Goal: Obtain resource: Obtain resource

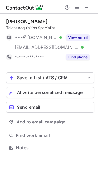
scroll to position [143, 98]
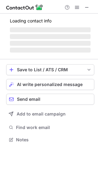
scroll to position [143, 98]
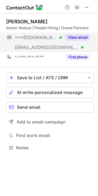
click at [77, 38] on button "View email" at bounding box center [77, 37] width 24 height 6
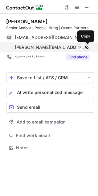
click at [87, 48] on span at bounding box center [86, 47] width 5 height 5
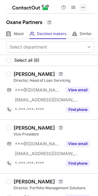
click at [81, 8] on span at bounding box center [82, 7] width 5 height 5
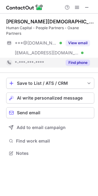
click at [75, 60] on button "Find phone" at bounding box center [77, 63] width 24 height 6
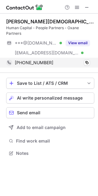
click at [90, 58] on div "[PHONE_NUMBER] Copy" at bounding box center [48, 63] width 84 height 10
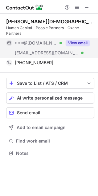
click at [76, 40] on button "View email" at bounding box center [77, 43] width 24 height 6
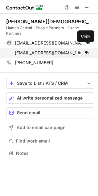
click at [89, 50] on span at bounding box center [86, 52] width 5 height 5
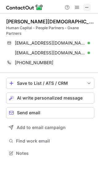
click at [85, 9] on span at bounding box center [86, 7] width 5 height 5
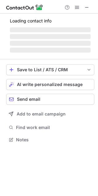
scroll to position [139, 98]
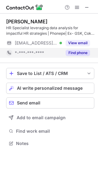
click at [81, 56] on div "Find phone" at bounding box center [76, 53] width 28 height 10
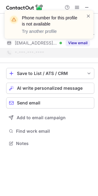
click at [79, 43] on div "Phone number for this profile is not available Try another profile" at bounding box center [49, 26] width 98 height 45
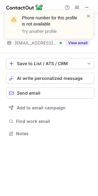
scroll to position [129, 98]
click at [87, 15] on span at bounding box center [88, 16] width 5 height 6
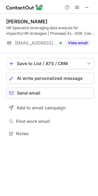
click at [75, 43] on button "View email" at bounding box center [77, 43] width 24 height 6
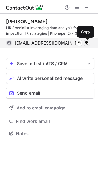
click at [86, 42] on span at bounding box center [86, 43] width 5 height 5
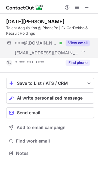
scroll to position [149, 98]
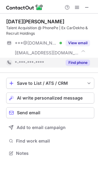
click at [79, 61] on button "Find phone" at bounding box center [77, 63] width 24 height 6
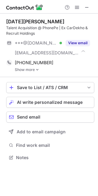
scroll to position [153, 98]
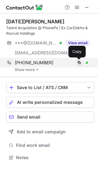
click at [78, 62] on span at bounding box center [78, 62] width 5 height 5
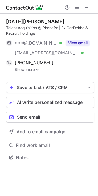
click at [33, 71] on link "Show more" at bounding box center [54, 70] width 79 height 4
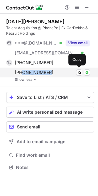
drag, startPoint x: 22, startPoint y: 71, endPoint x: 51, endPoint y: 72, distance: 28.3
click at [51, 72] on div "+918894673672" at bounding box center [52, 73] width 75 height 6
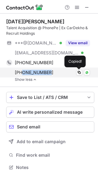
copy span "8894673672"
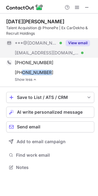
click at [75, 41] on button "View email" at bounding box center [77, 43] width 24 height 6
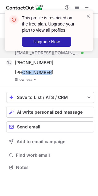
click at [89, 18] on span at bounding box center [88, 16] width 5 height 6
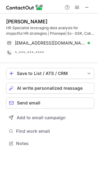
scroll to position [139, 98]
click at [86, 8] on span at bounding box center [86, 7] width 5 height 5
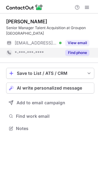
scroll to position [124, 98]
click at [78, 54] on button "Find phone" at bounding box center [77, 53] width 24 height 6
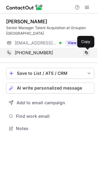
click at [89, 52] on span at bounding box center [86, 52] width 5 height 5
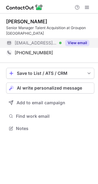
click at [86, 42] on button "View email" at bounding box center [77, 43] width 24 height 6
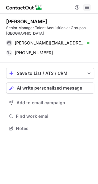
click at [88, 7] on span at bounding box center [87, 7] width 5 height 5
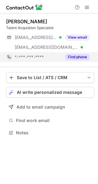
scroll to position [129, 98]
click at [79, 53] on div "Find phone" at bounding box center [76, 57] width 28 height 10
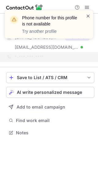
click at [88, 18] on span at bounding box center [88, 16] width 5 height 6
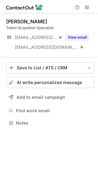
scroll to position [119, 98]
click at [81, 36] on button "View email" at bounding box center [77, 37] width 24 height 6
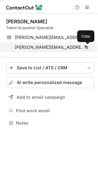
click at [86, 45] on span at bounding box center [86, 47] width 5 height 5
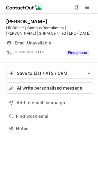
scroll to position [124, 98]
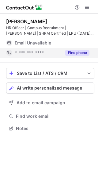
click at [76, 52] on button "Find phone" at bounding box center [77, 53] width 24 height 6
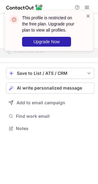
click at [90, 15] on span at bounding box center [88, 16] width 5 height 6
